Goal: Communication & Community: Answer question/provide support

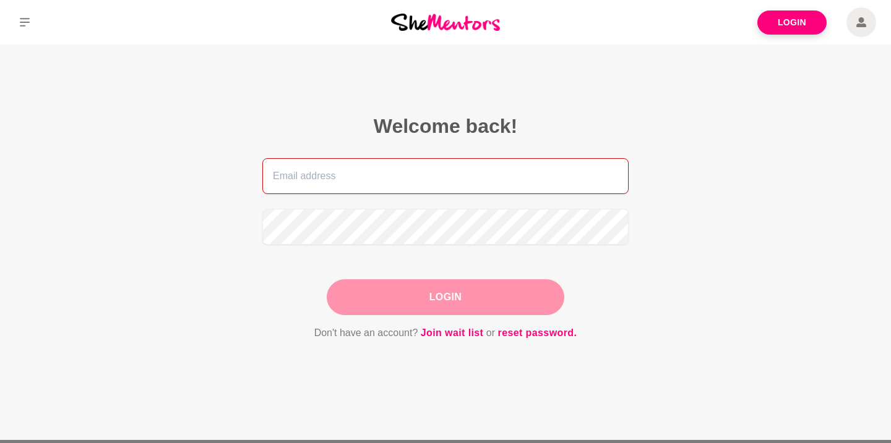
type input "[PERSON_NAME][EMAIL_ADDRESS][DOMAIN_NAME]"
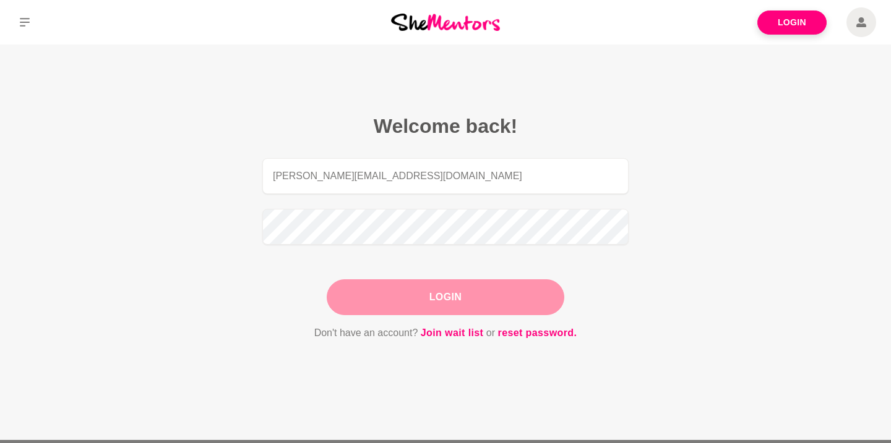
click at [416, 301] on button "Login" at bounding box center [446, 298] width 238 height 36
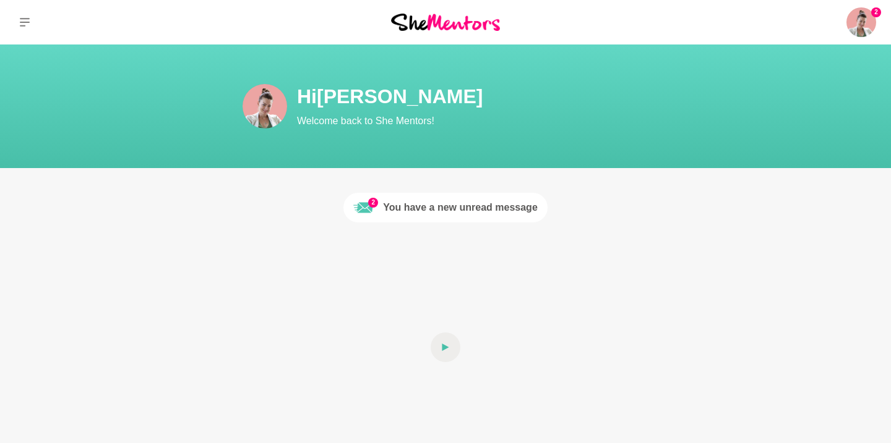
click at [494, 199] on link "2 You have a new unread message" at bounding box center [445, 208] width 204 height 30
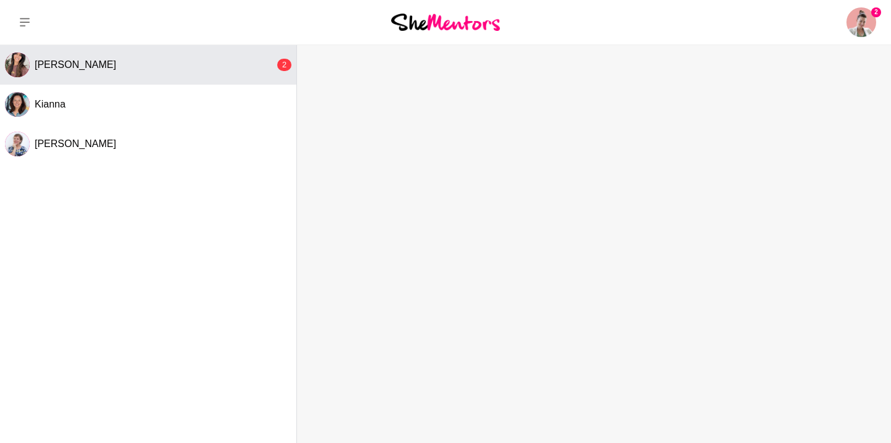
click at [191, 70] on div "[PERSON_NAME]" at bounding box center [155, 65] width 240 height 12
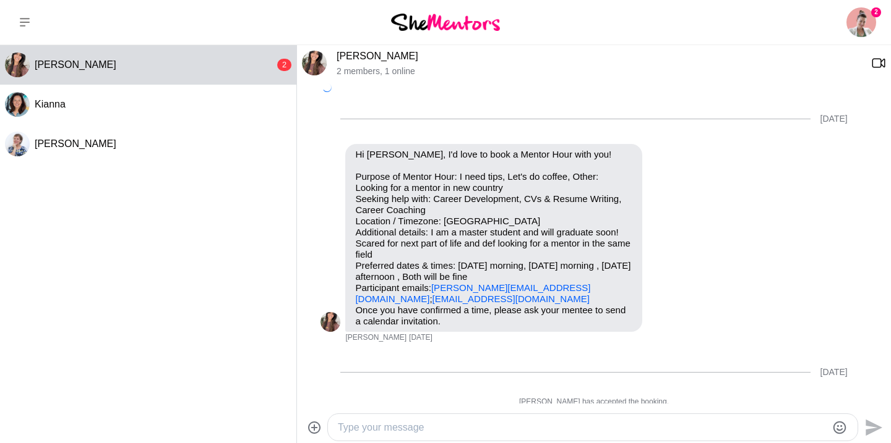
scroll to position [1394, 0]
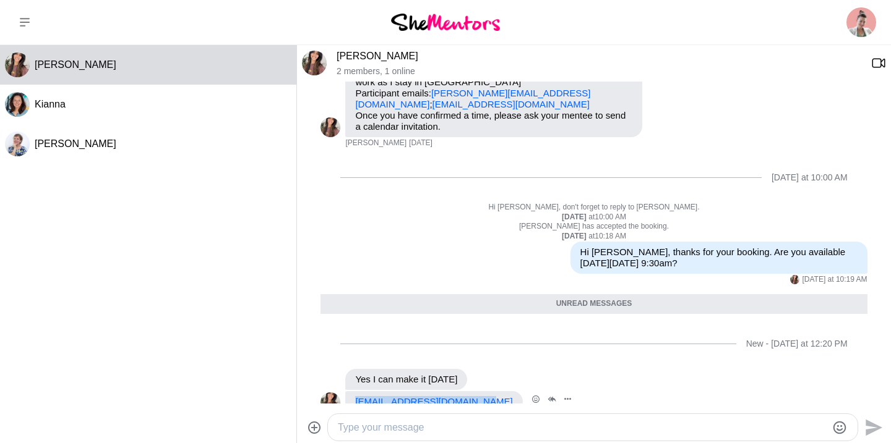
drag, startPoint x: 482, startPoint y: 382, endPoint x: 357, endPoint y: 382, distance: 125.6
click at [357, 392] on div "[EMAIL_ADDRESS][DOMAIN_NAME]" at bounding box center [433, 402] width 177 height 21
copy link "[EMAIL_ADDRESS][DOMAIN_NAME]"
click at [531, 422] on textarea "Type your message" at bounding box center [582, 428] width 489 height 15
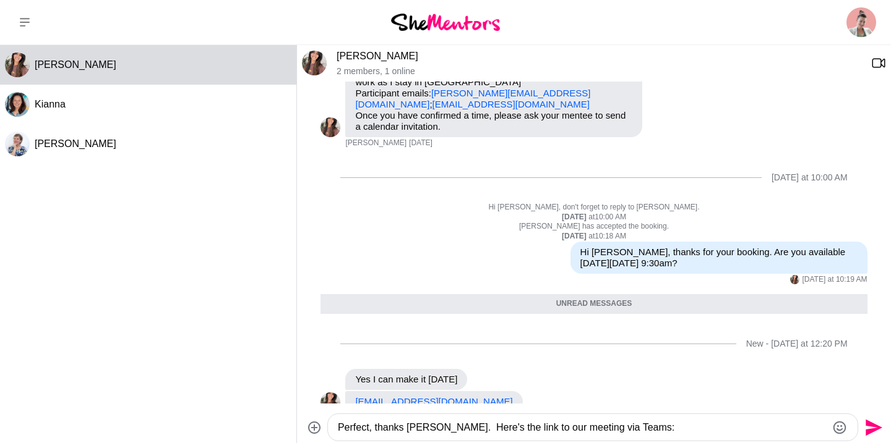
paste textarea "[URL][DOMAIN_NAME]"
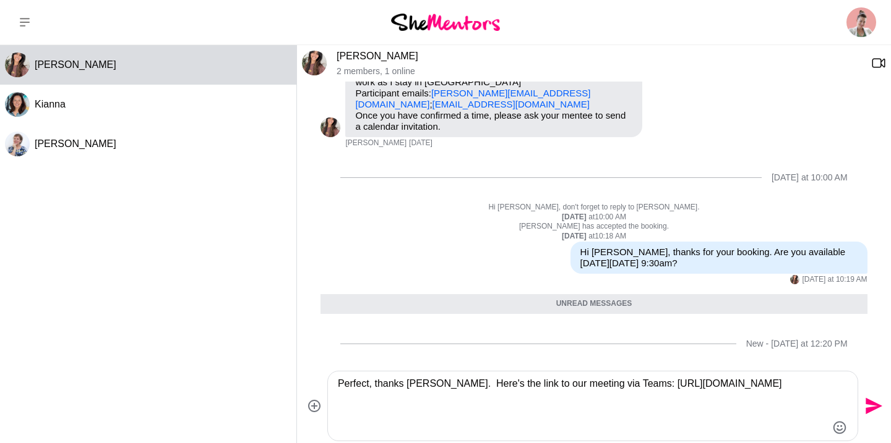
type textarea "Perfect, thanks [PERSON_NAME]. Here's the link to our meeting via Teams: [URL][…"
click at [877, 403] on icon "Send" at bounding box center [872, 406] width 20 height 20
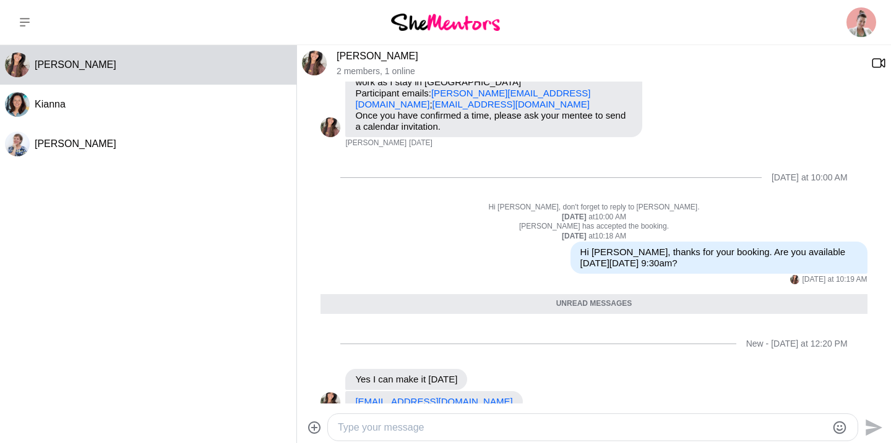
scroll to position [1535, 0]
